Goal: Find contact information: Find contact information

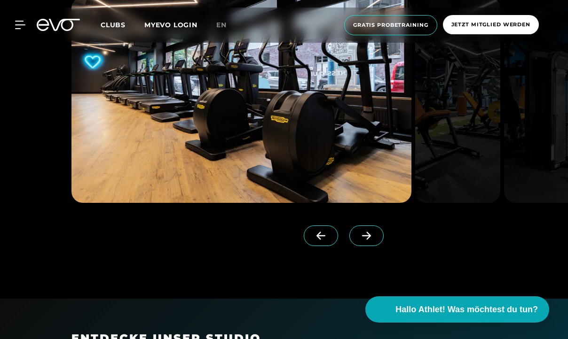
scroll to position [797, 0]
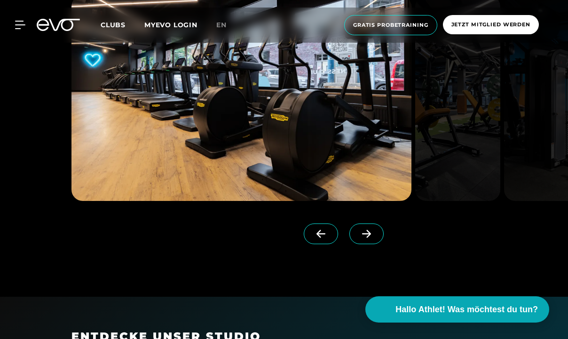
click at [371, 239] on span at bounding box center [366, 234] width 34 height 21
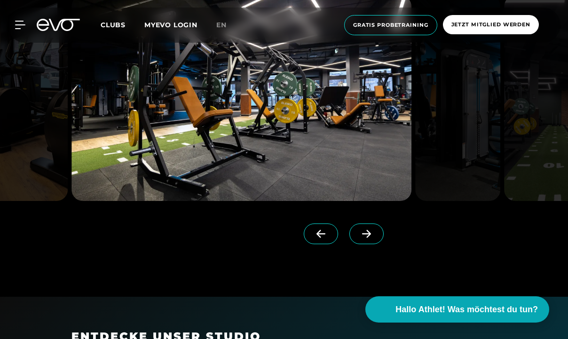
click at [371, 239] on span at bounding box center [366, 234] width 34 height 21
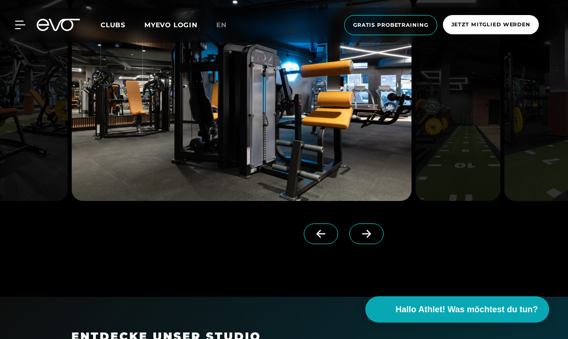
click at [370, 239] on span at bounding box center [366, 234] width 34 height 21
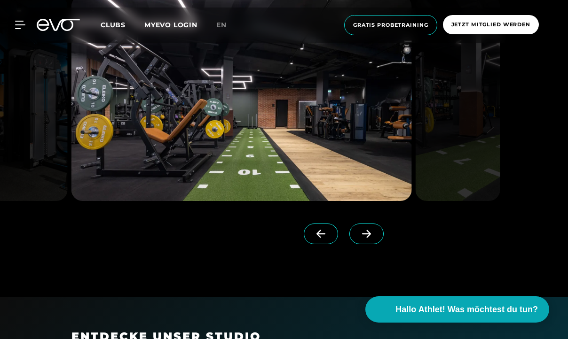
click at [371, 239] on span at bounding box center [366, 234] width 34 height 21
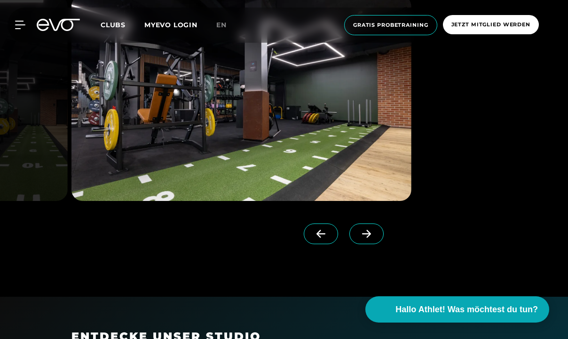
click at [371, 239] on span at bounding box center [366, 234] width 34 height 21
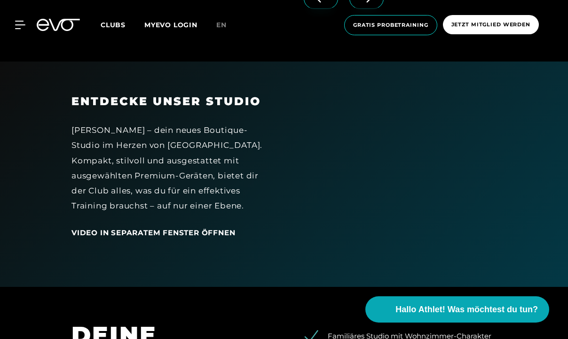
scroll to position [1037, 0]
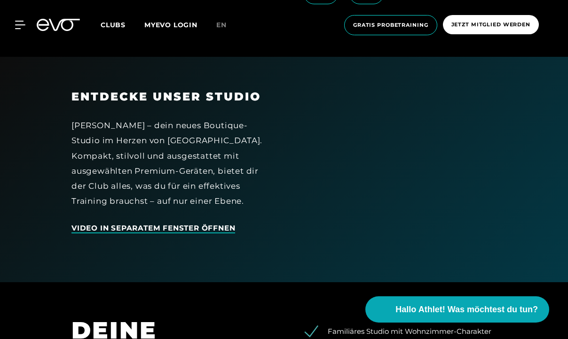
click at [218, 226] on span "Video in separatem Fenster öffnen" at bounding box center [153, 229] width 164 height 10
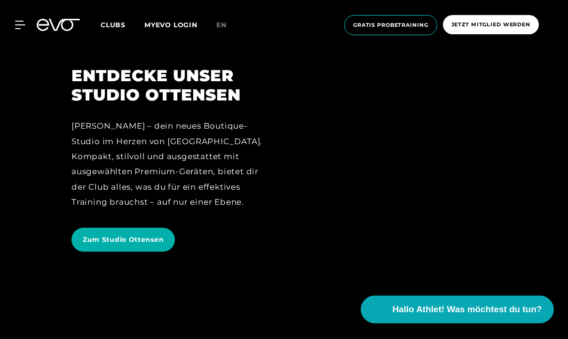
click at [462, 311] on span "Hallo Athlet! Was möchtest du tun?" at bounding box center [466, 309] width 149 height 13
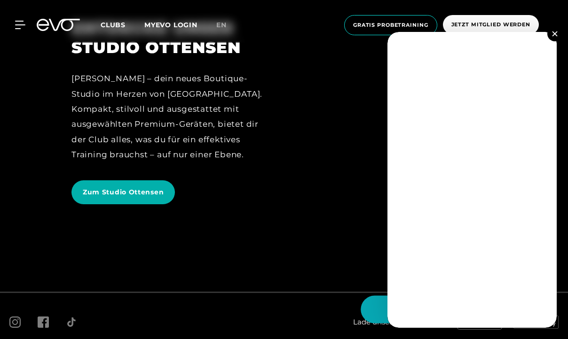
scroll to position [48, 0]
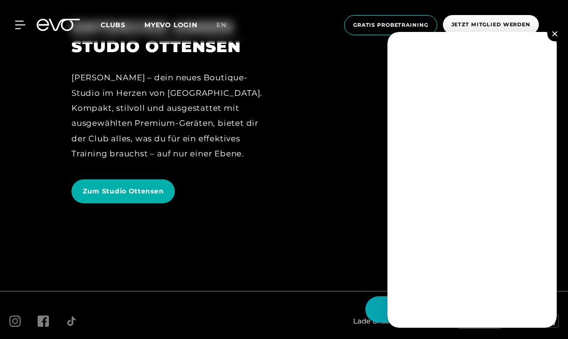
click at [555, 33] on img at bounding box center [554, 33] width 5 height 5
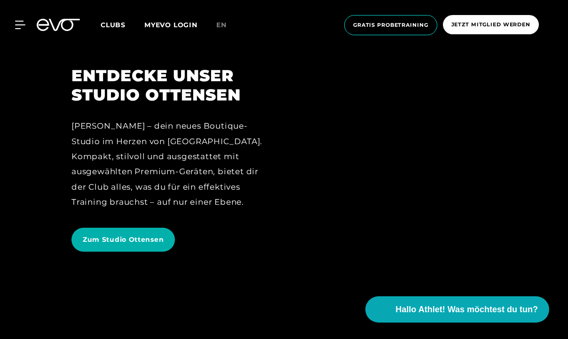
scroll to position [0, 0]
click at [497, 27] on span "Jetzt Mitglied werden" at bounding box center [490, 25] width 79 height 8
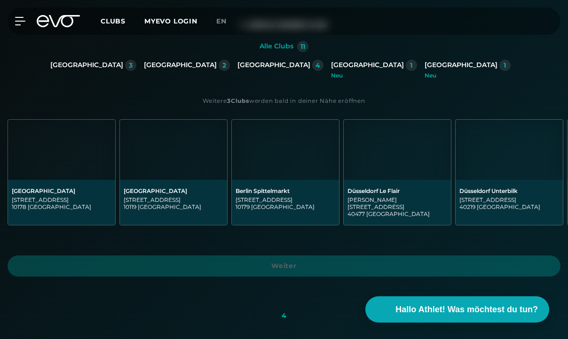
scroll to position [202, 0]
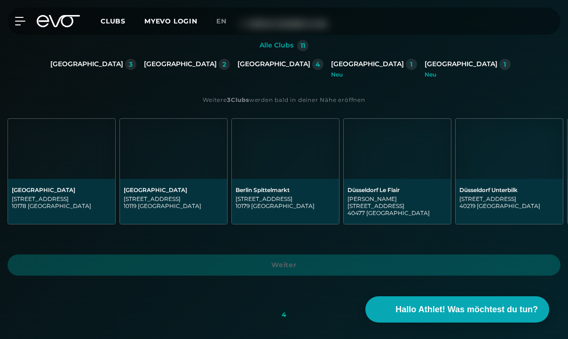
click at [312, 68] on div "4" at bounding box center [317, 64] width 11 height 11
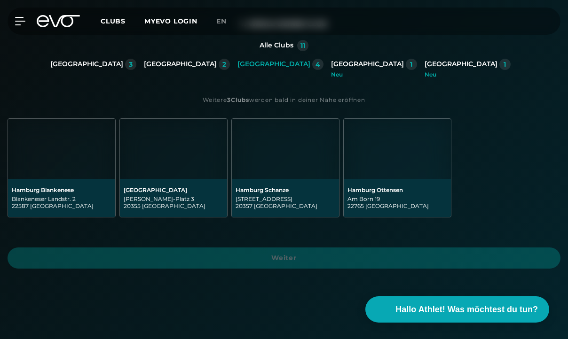
click at [359, 204] on div "Am Born 19 22765 Hamburg" at bounding box center [397, 202] width 100 height 14
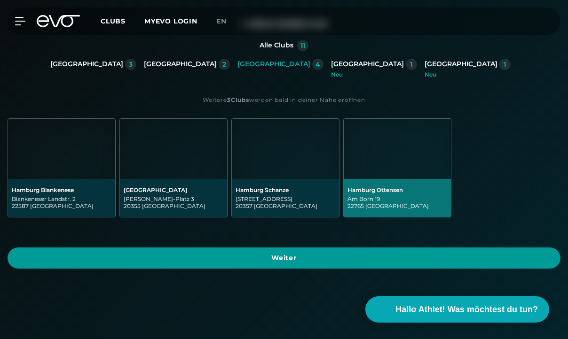
click at [281, 267] on span "Weiter" at bounding box center [284, 258] width 553 height 21
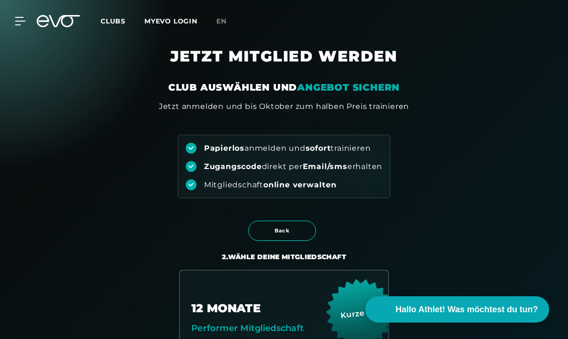
scroll to position [0, 0]
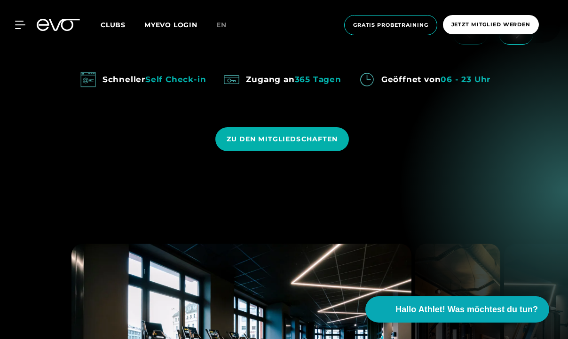
scroll to position [766, 0]
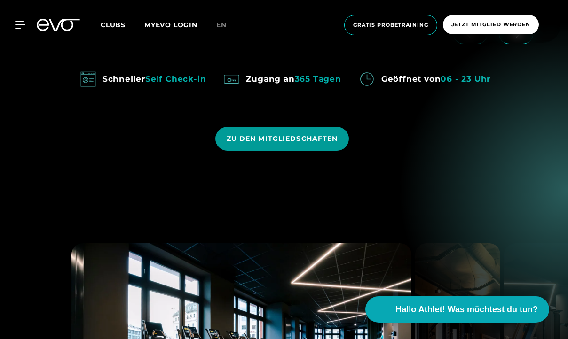
click at [280, 140] on span "ZU DEN MITGLIEDSCHAFTEN" at bounding box center [281, 139] width 111 height 10
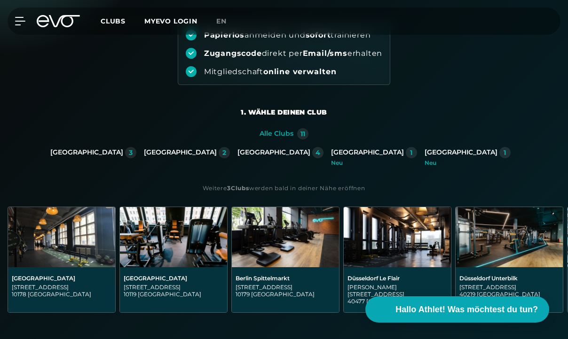
scroll to position [116, 0]
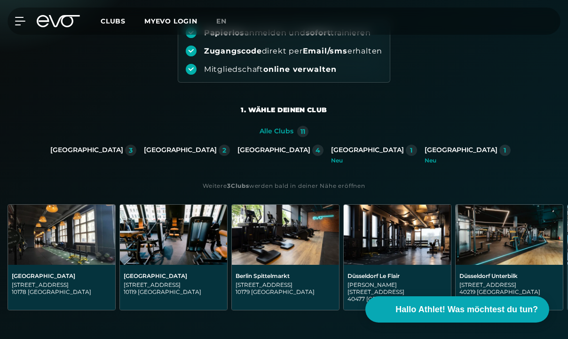
click at [312, 151] on div "4" at bounding box center [317, 150] width 11 height 11
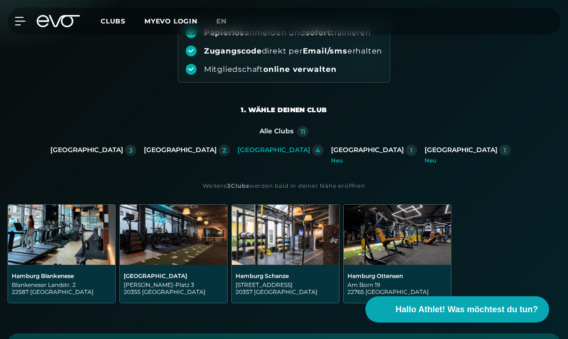
click at [282, 274] on div "Hamburg Schanze" at bounding box center [285, 276] width 100 height 7
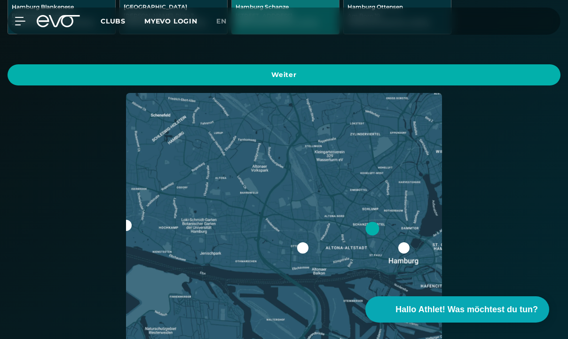
scroll to position [390, 0]
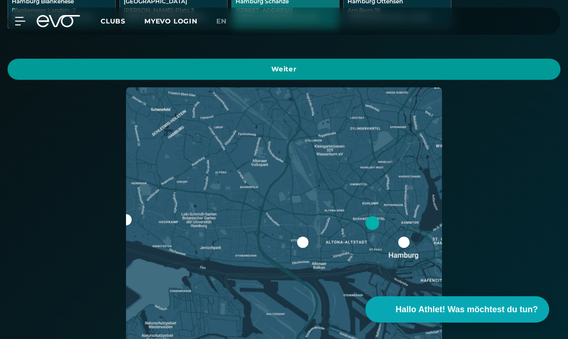
click at [292, 78] on span "Weiter" at bounding box center [284, 69] width 553 height 21
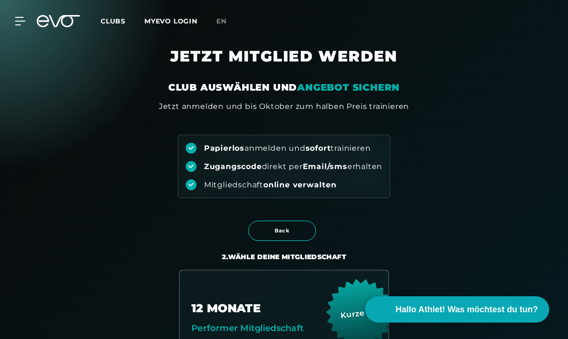
scroll to position [0, 0]
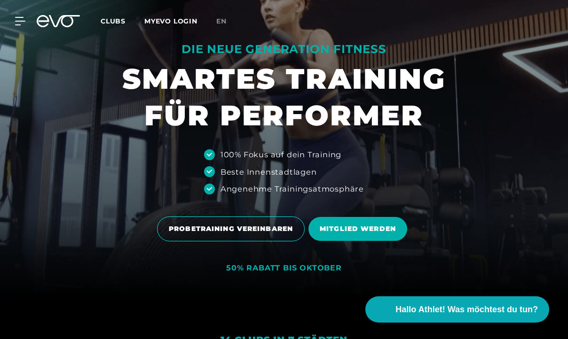
scroll to position [41, 0]
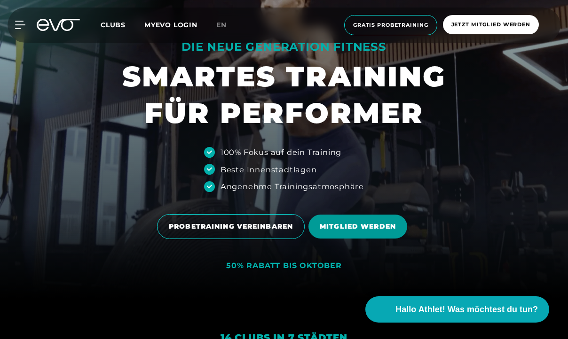
click at [367, 228] on span "MITGLIED WERDEN" at bounding box center [358, 227] width 76 height 10
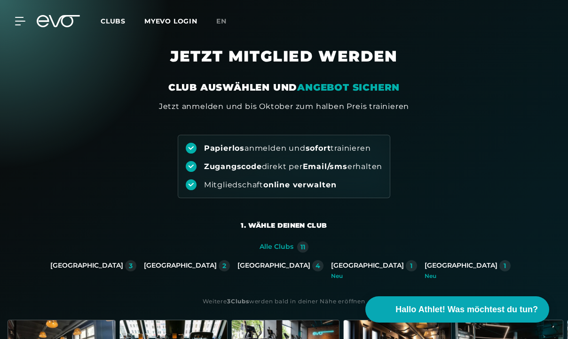
click at [315, 266] on div "4" at bounding box center [317, 266] width 5 height 7
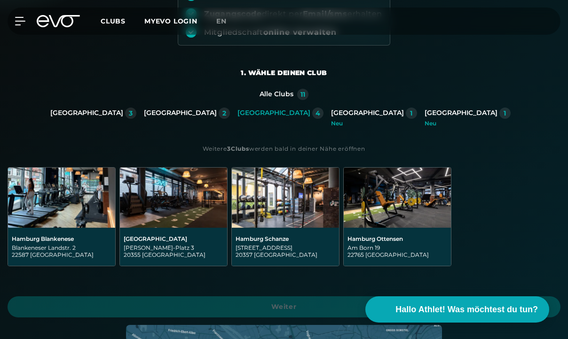
scroll to position [154, 0]
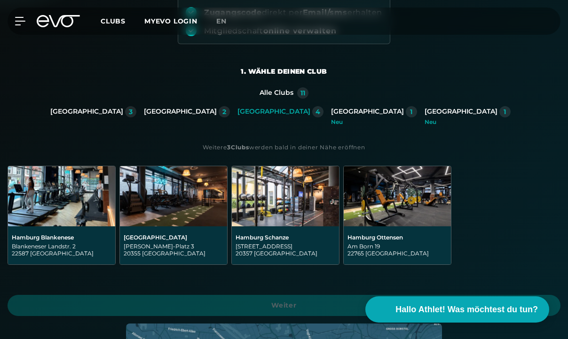
click at [388, 230] on div "Hamburg Ottensen [STREET_ADDRESS]" at bounding box center [396, 245] width 107 height 38
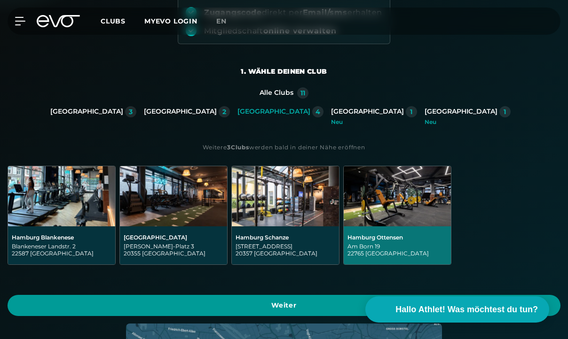
click at [289, 309] on span "Weiter" at bounding box center [284, 306] width 530 height 10
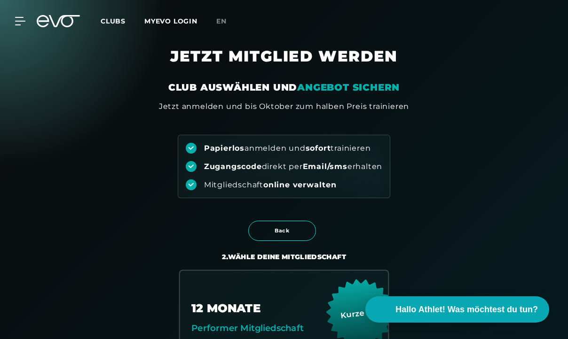
scroll to position [0, 0]
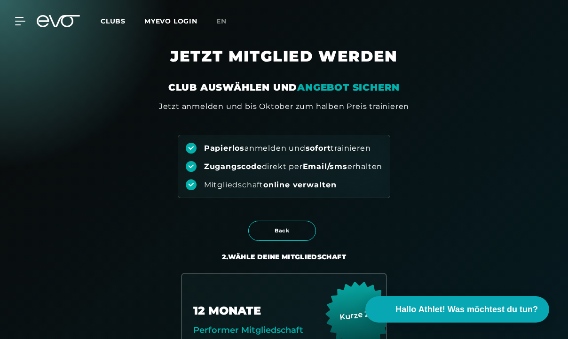
click at [117, 24] on span "Clubs" at bounding box center [113, 21] width 25 height 8
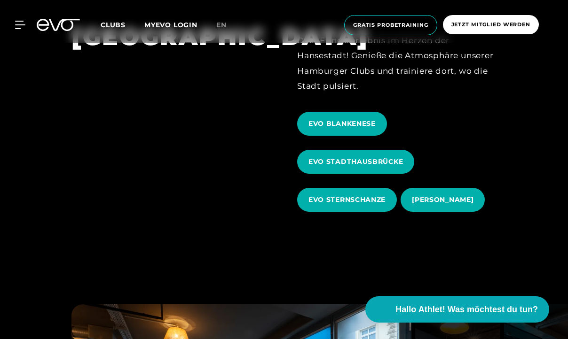
scroll to position [356, 0]
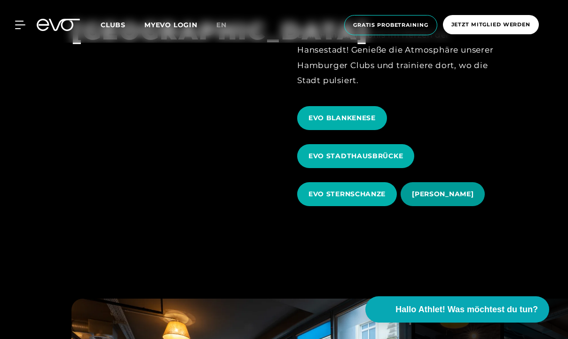
click at [451, 197] on span "[PERSON_NAME]" at bounding box center [443, 194] width 62 height 10
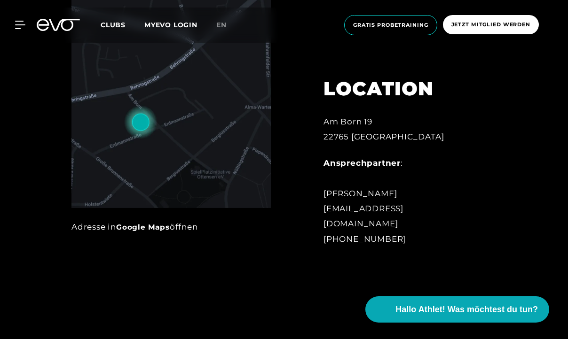
scroll to position [449, 0]
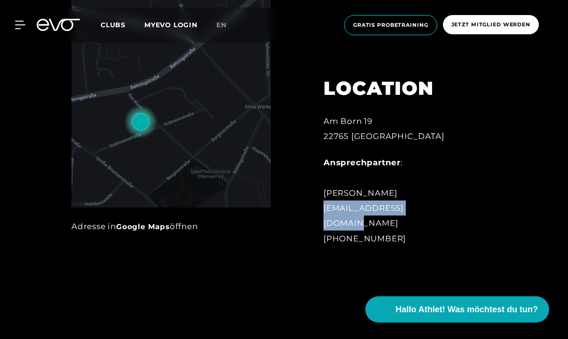
drag, startPoint x: 324, startPoint y: 223, endPoint x: 426, endPoint y: 225, distance: 102.0
click at [426, 225] on div "Ansprechpartner : [PERSON_NAME] [EMAIL_ADDRESS][DOMAIN_NAME] [PHONE_NUMBER]" at bounding box center [400, 200] width 154 height 91
copy div "[EMAIL_ADDRESS][DOMAIN_NAME]"
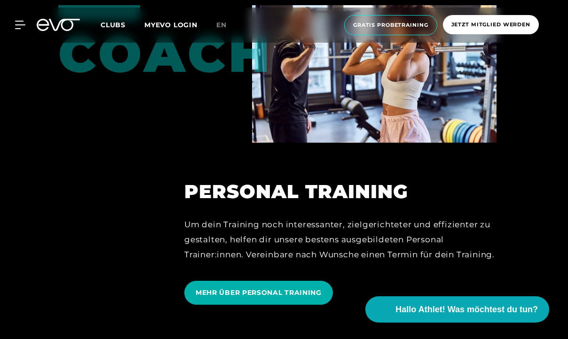
scroll to position [2023, 0]
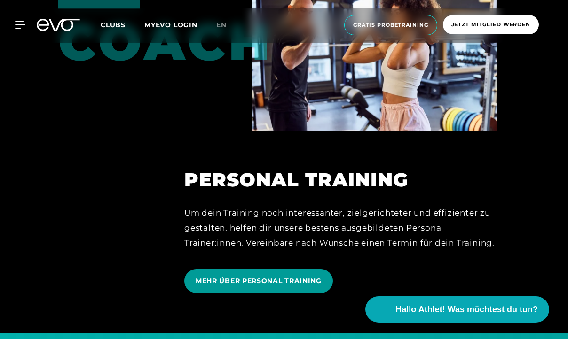
click at [304, 281] on span "MEHR ÜBER PERSONAL TRAINING" at bounding box center [258, 281] width 126 height 10
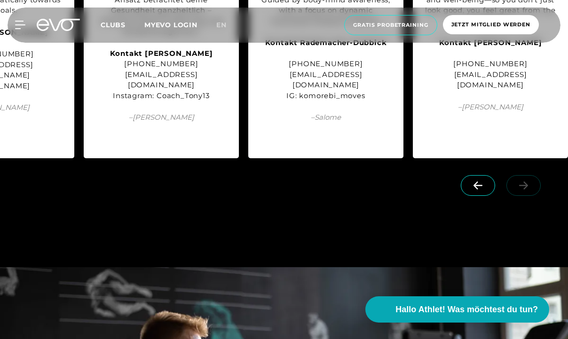
scroll to position [1240, 0]
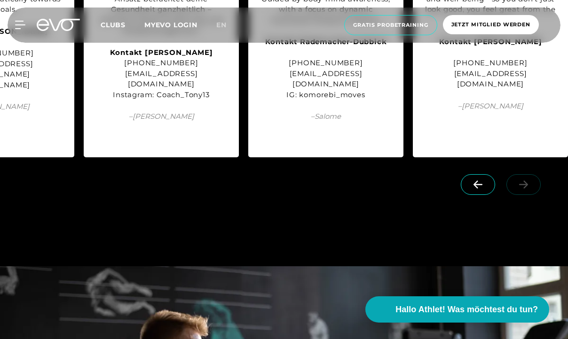
click at [478, 180] on icon at bounding box center [477, 184] width 9 height 8
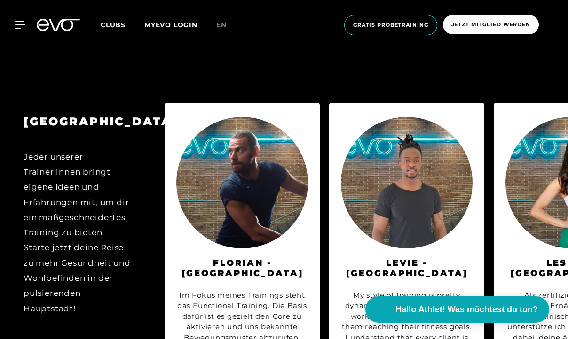
scroll to position [902, 0]
